Goal: Task Accomplishment & Management: Manage account settings

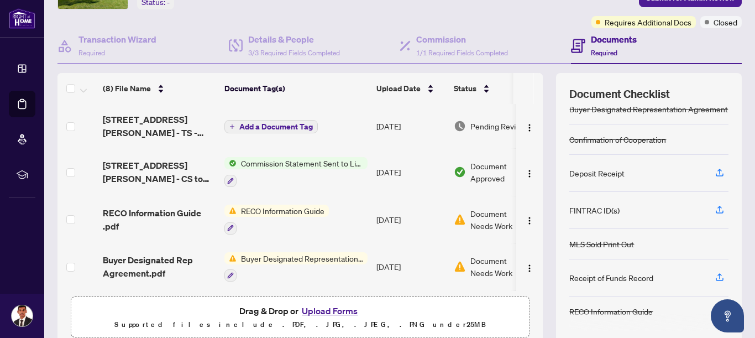
scroll to position [82, 0]
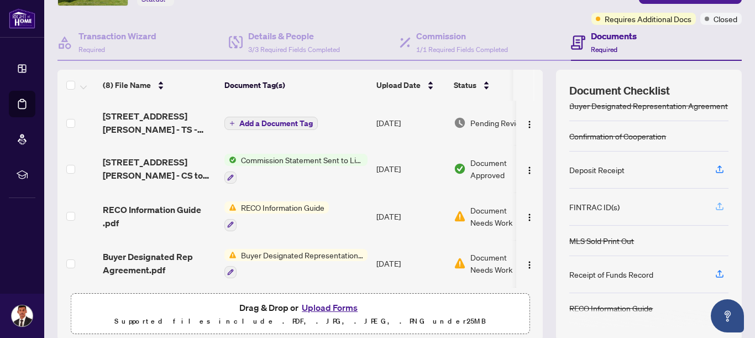
click at [719, 203] on icon "button" at bounding box center [719, 205] width 4 height 6
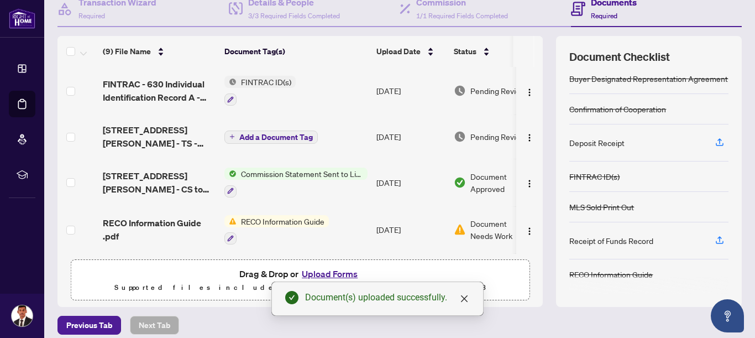
scroll to position [125, 0]
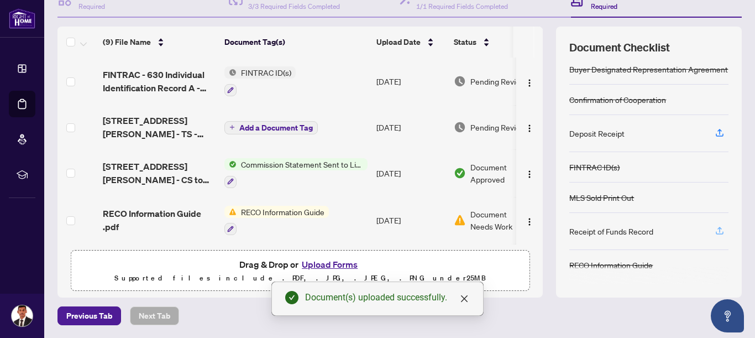
click at [719, 233] on icon "button" at bounding box center [720, 232] width 8 height 3
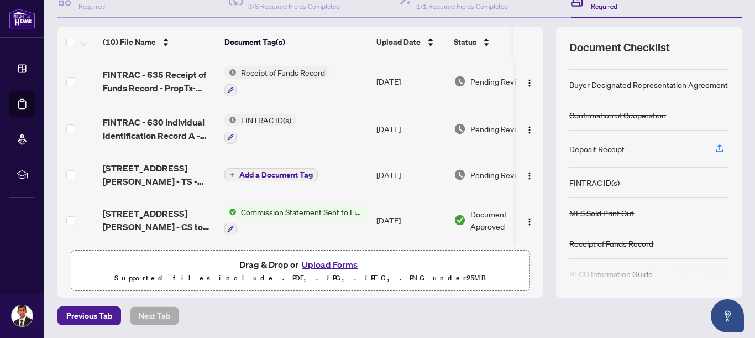
scroll to position [41, 0]
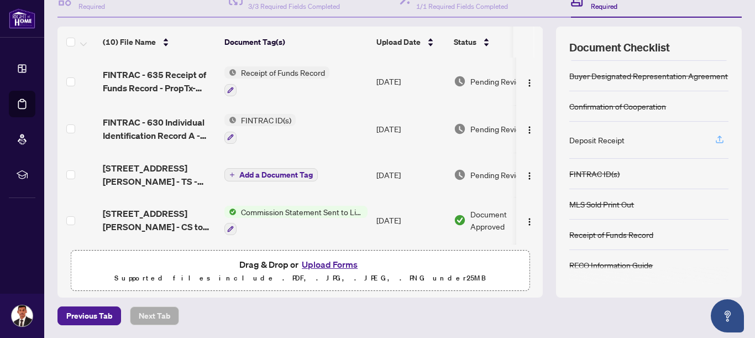
click at [721, 136] on icon "button" at bounding box center [719, 138] width 4 height 6
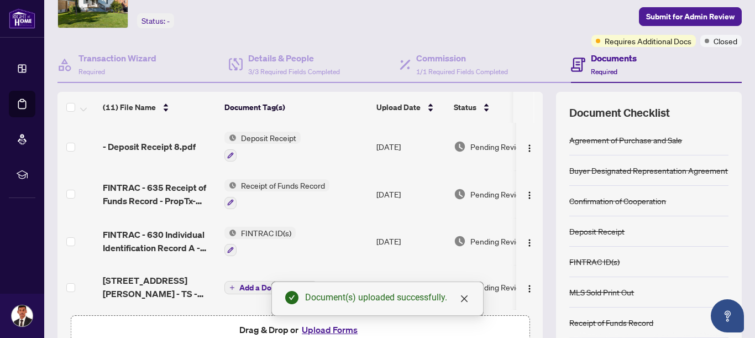
scroll to position [45, 0]
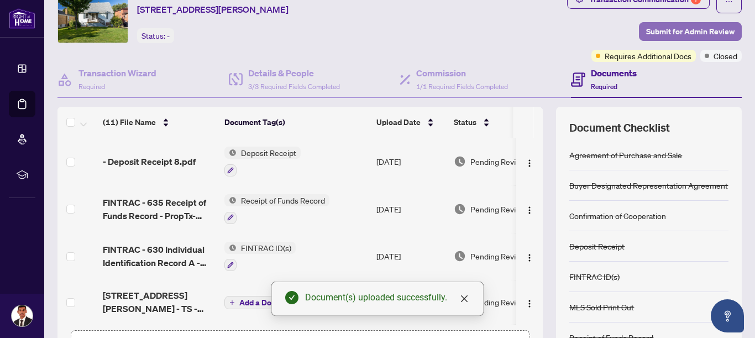
click at [705, 30] on span "Submit for Admin Review" at bounding box center [690, 32] width 88 height 18
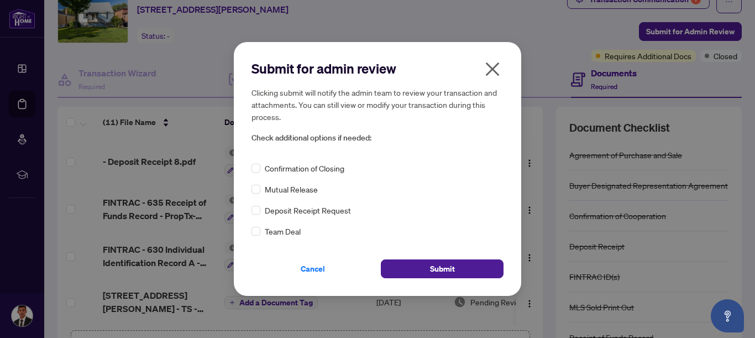
click at [277, 164] on span "Confirmation of Closing" at bounding box center [305, 168] width 80 height 12
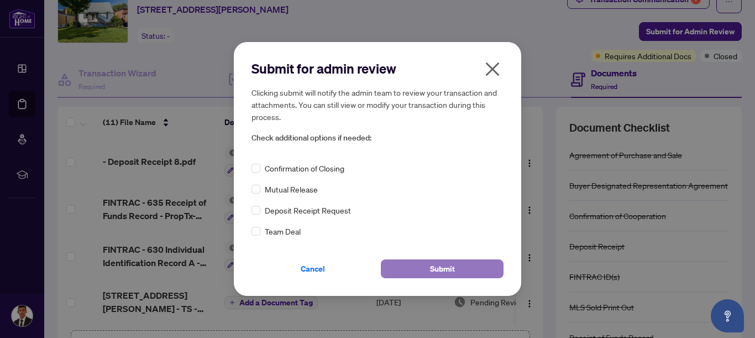
click at [417, 268] on button "Submit" at bounding box center [442, 268] width 123 height 19
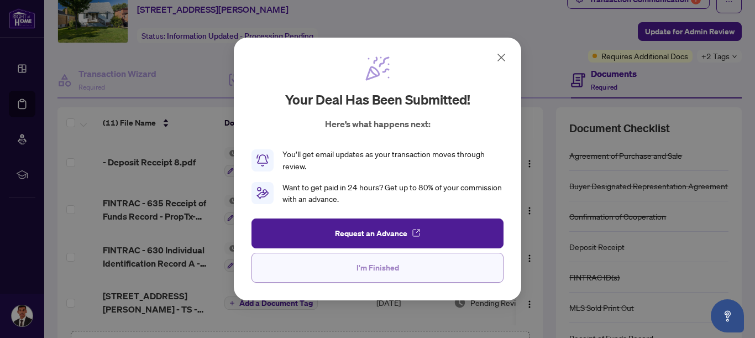
click at [395, 270] on span "I'm Finished" at bounding box center [377, 268] width 43 height 18
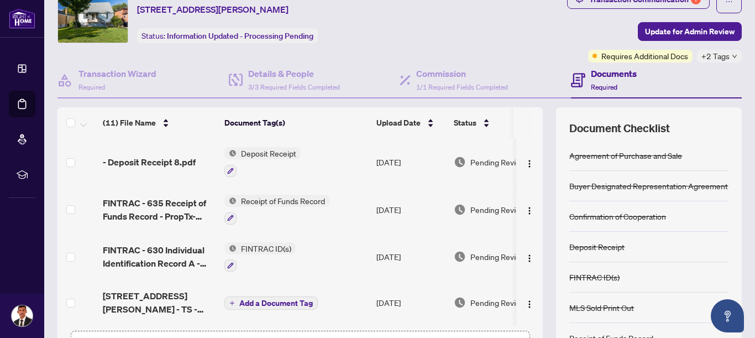
scroll to position [0, 0]
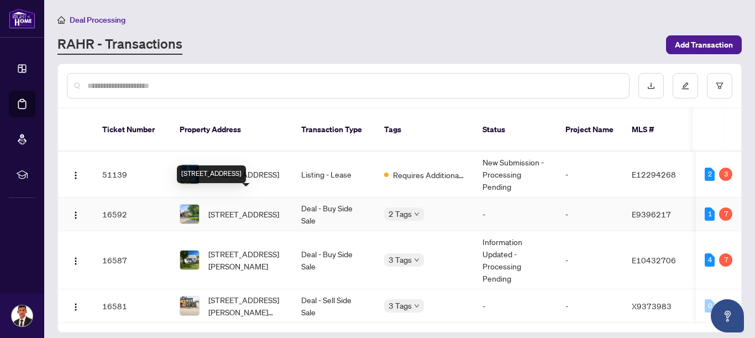
click at [229, 208] on span "[STREET_ADDRESS]" at bounding box center [243, 214] width 71 height 12
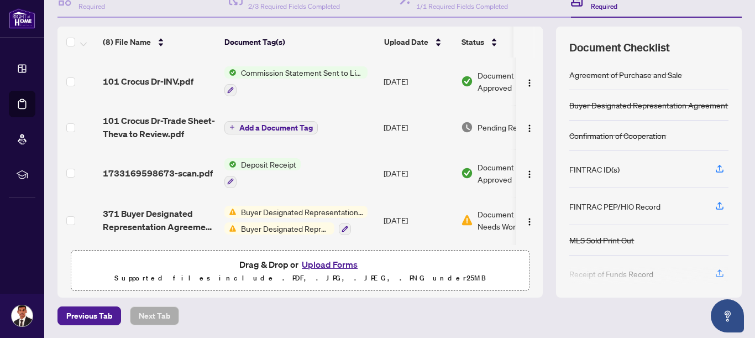
scroll to position [11, 0]
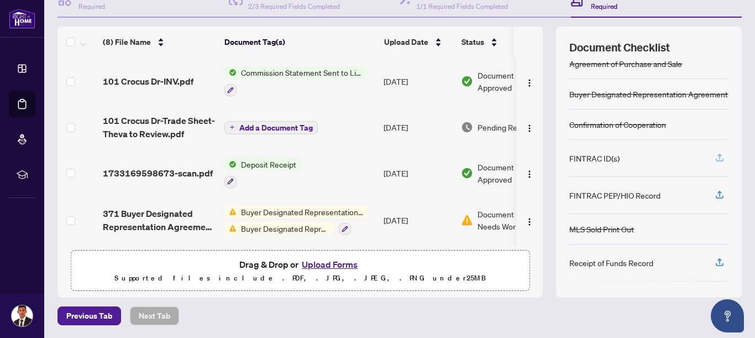
click at [722, 162] on icon "button" at bounding box center [719, 158] width 10 height 10
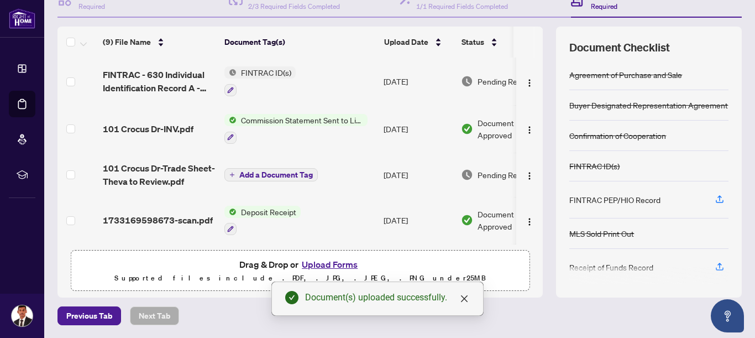
click at [660, 206] on div "FINTRAC PEP/HIO Record" at bounding box center [614, 199] width 91 height 12
drag, startPoint x: 670, startPoint y: 211, endPoint x: 568, endPoint y: 206, distance: 101.8
click at [568, 206] on div "Document Checklist Agreement of Purchase and Sale Buyer Designated Representati…" at bounding box center [649, 162] width 186 height 271
copy div "FINTRAC PEP/HIO Record"
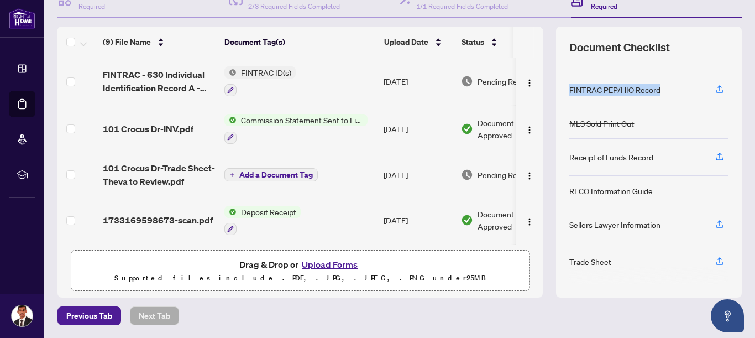
scroll to position [120, 0]
